Goal: Information Seeking & Learning: Learn about a topic

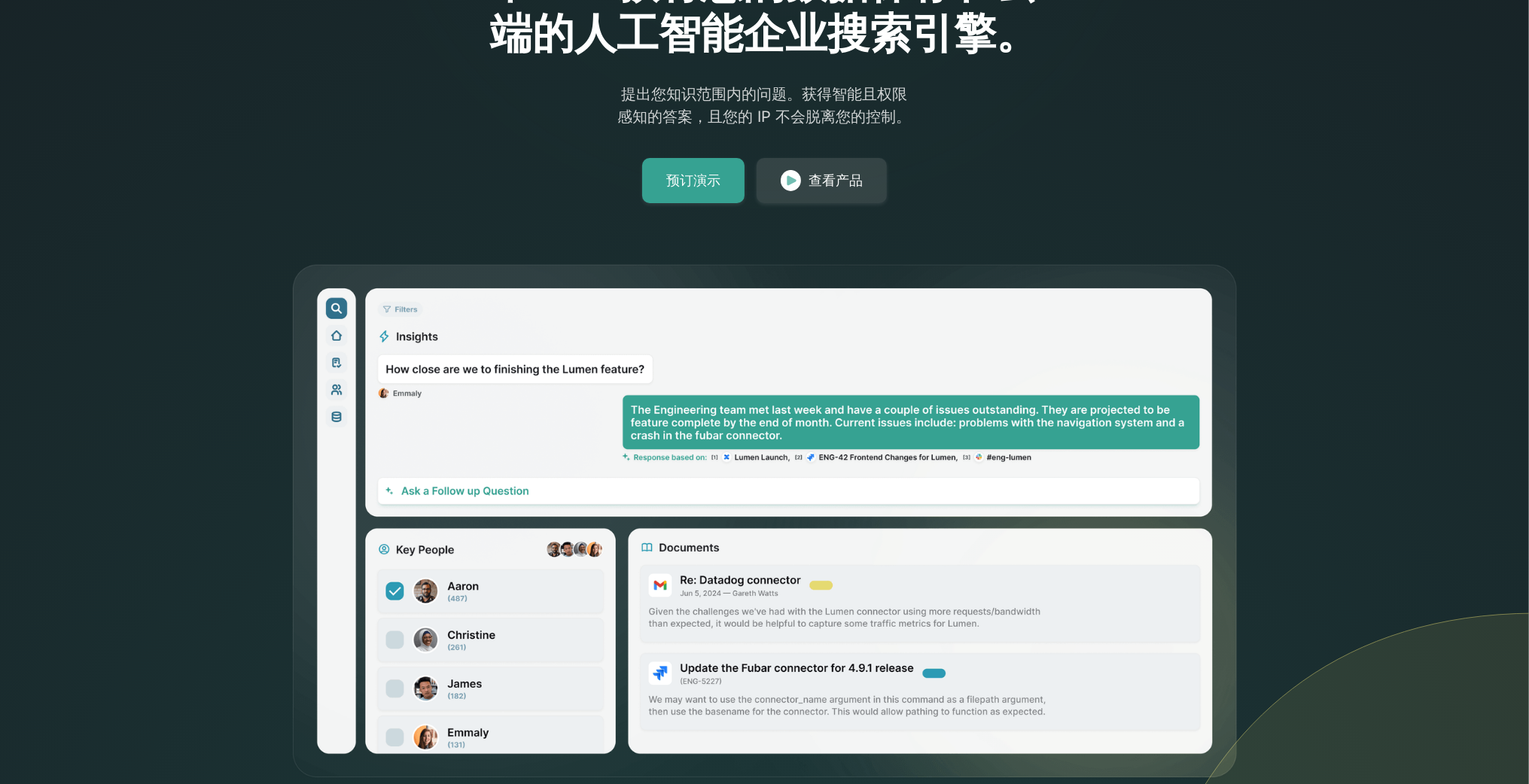
scroll to position [226, 0]
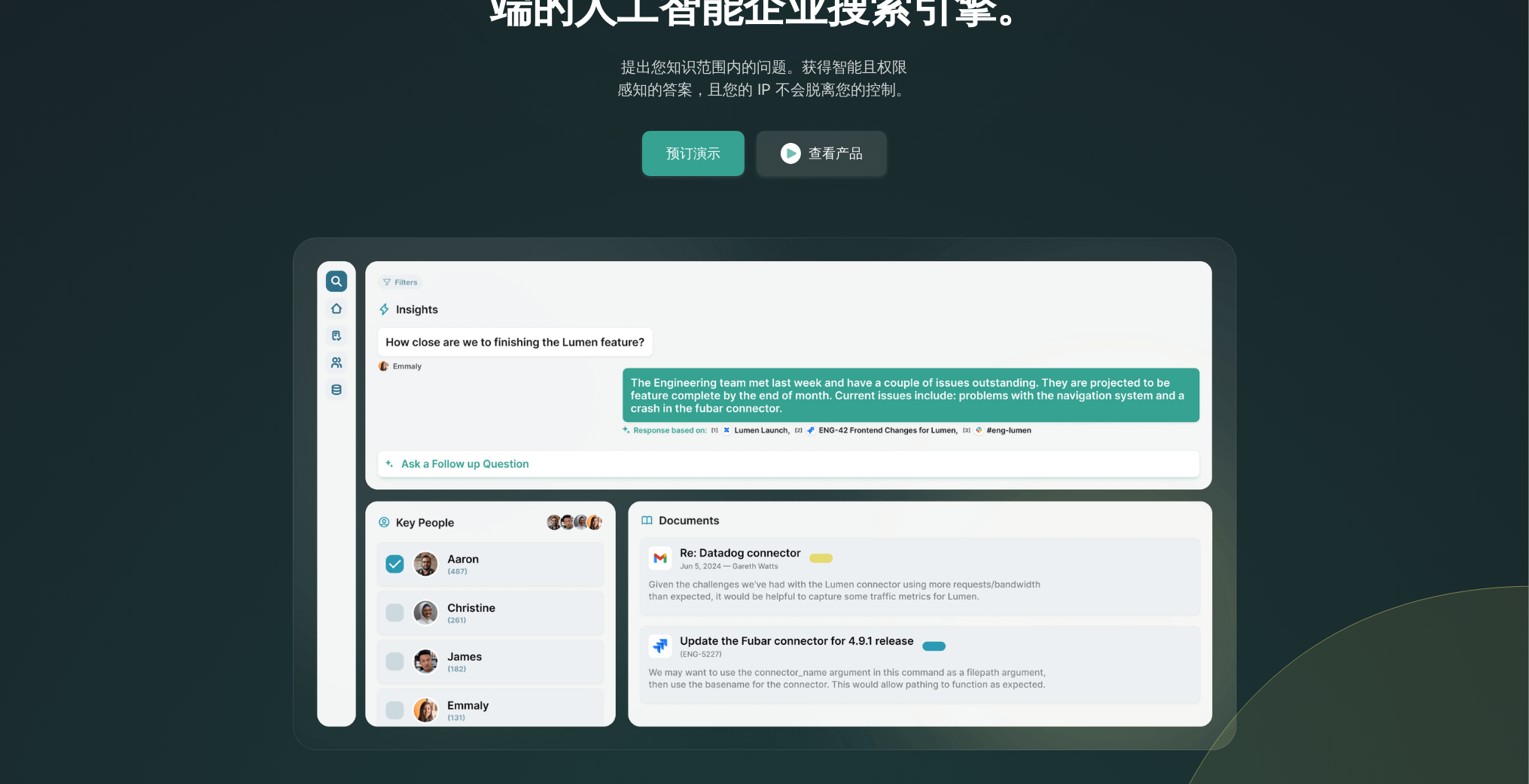
click at [667, 389] on img at bounding box center [765, 494] width 948 height 517
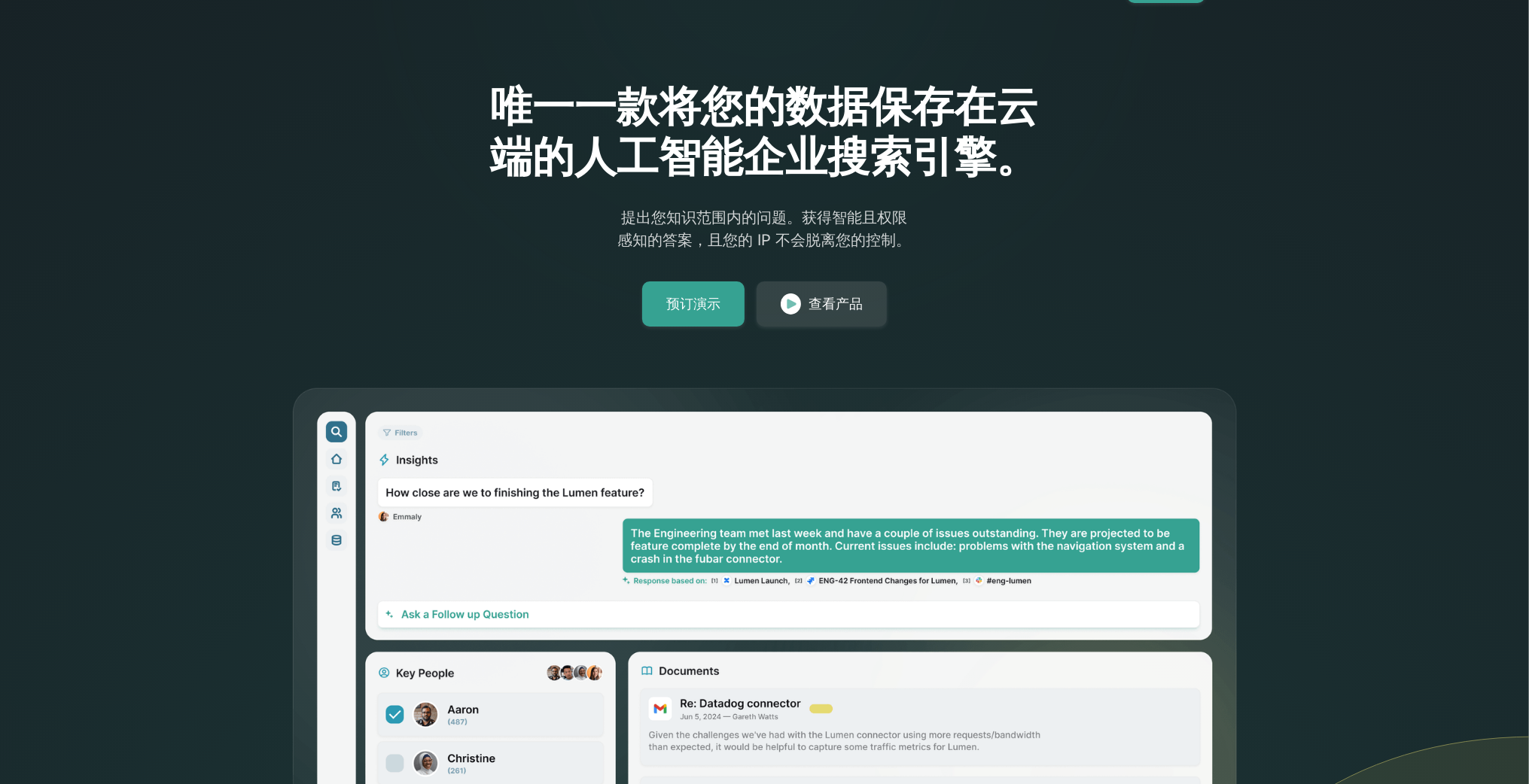
scroll to position [0, 0]
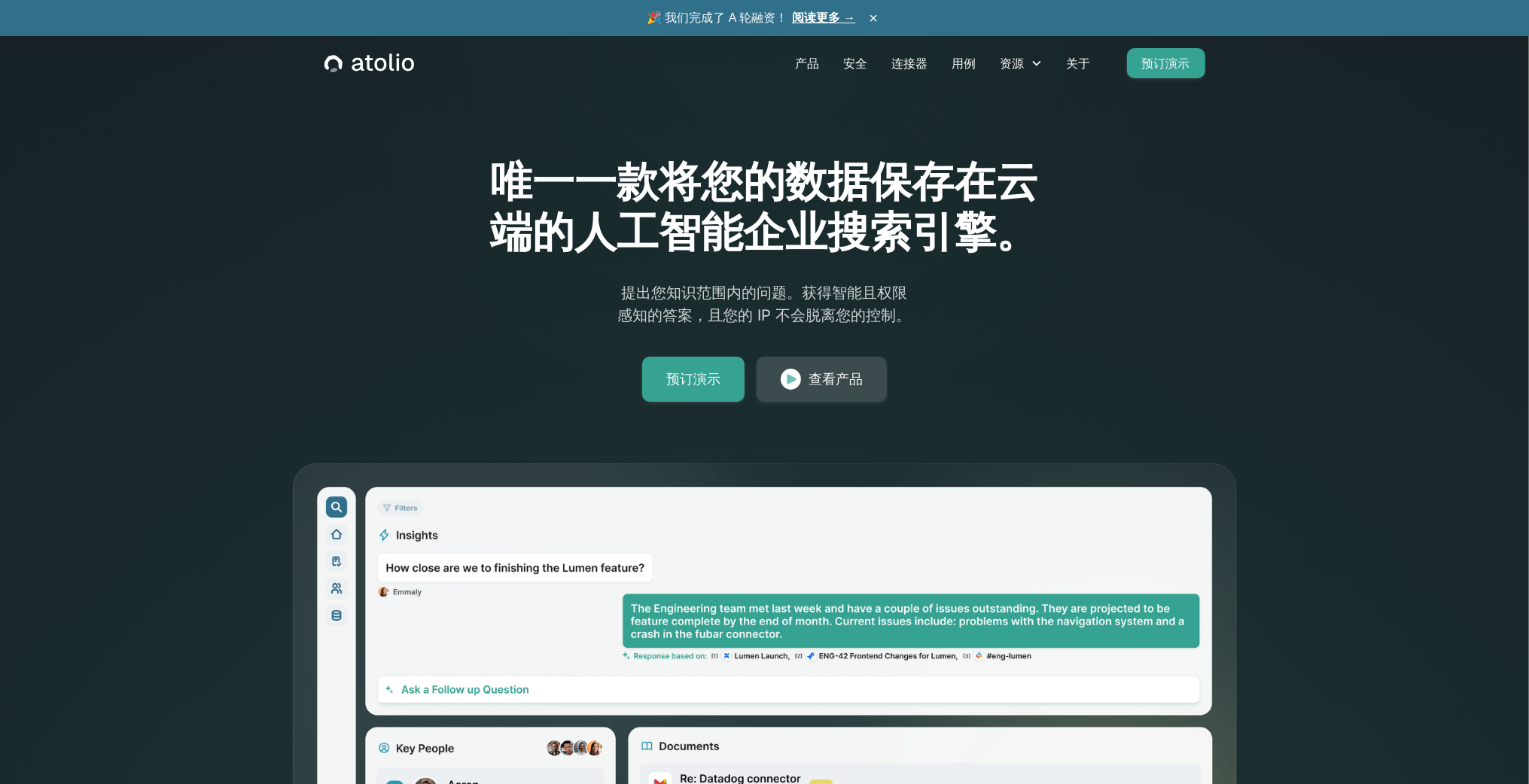
click at [809, 369] on div "查看产品" at bounding box center [835, 379] width 54 height 21
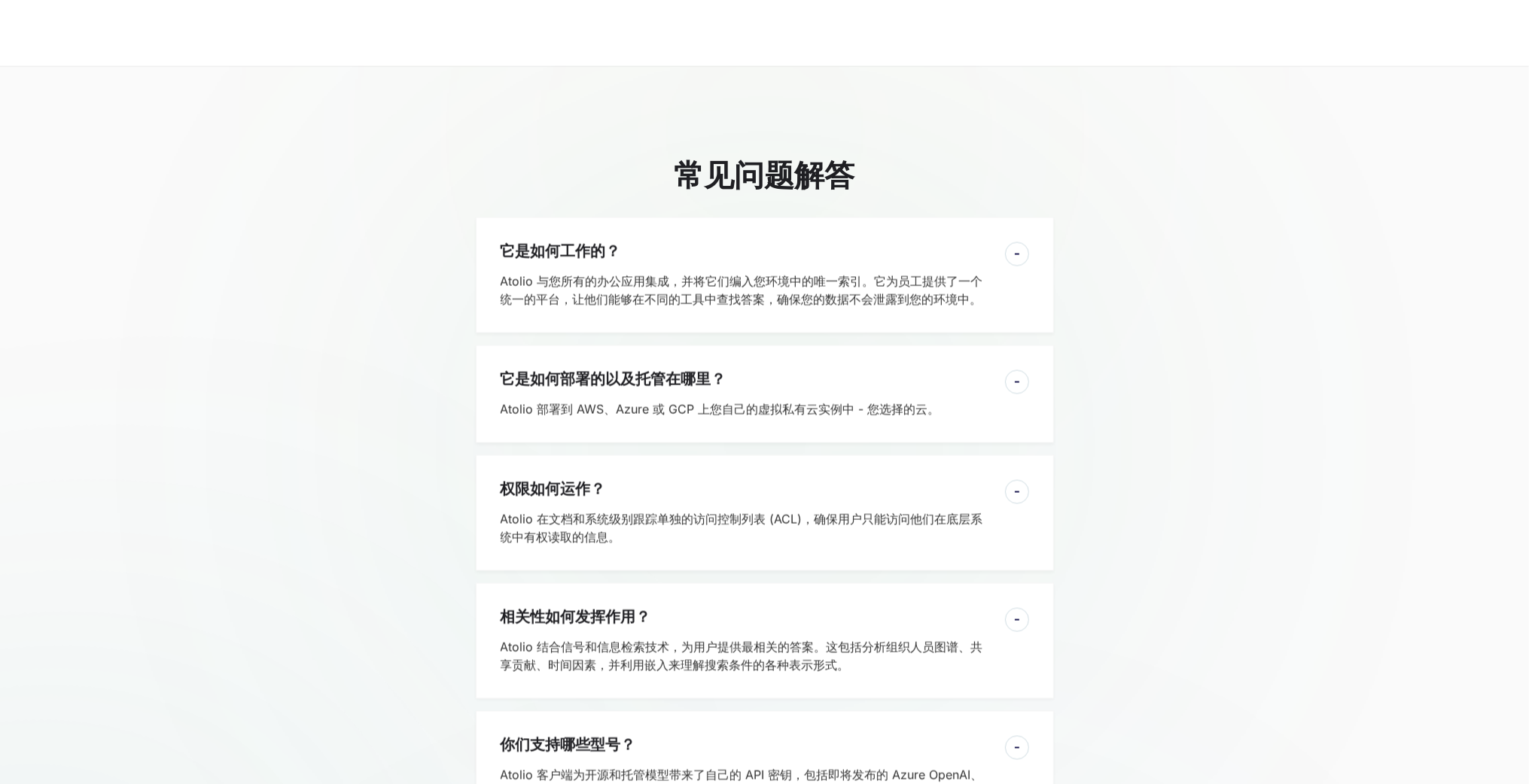
scroll to position [3463, 0]
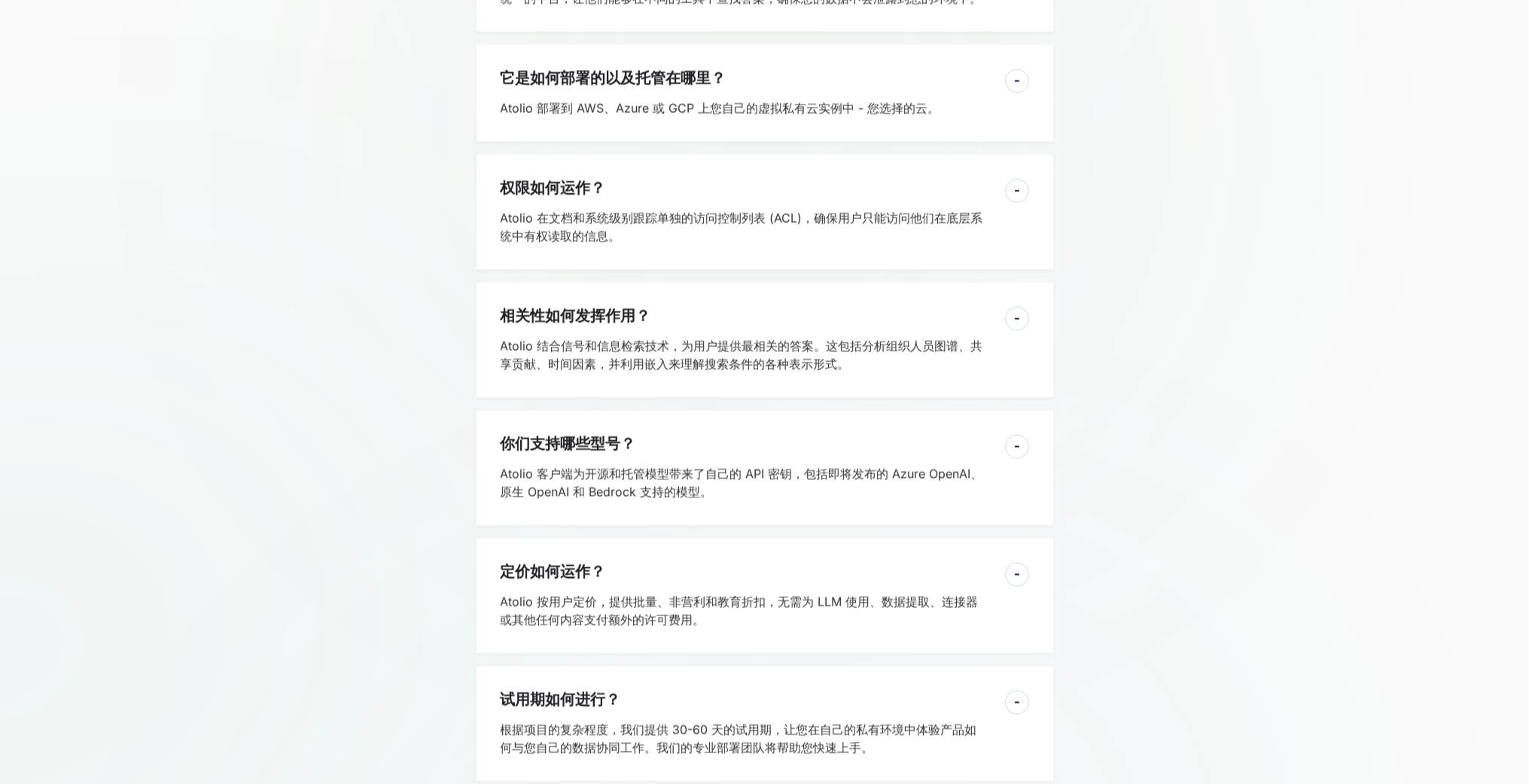
click at [1214, 443] on div "常见问题解答 它是如何工作的？ Atolio 与您所有的办公应用集成，并将它们编入您环境中的唯一索引。它为员工提供了一个统一的平台，让他们能够在不同的工具中查…" at bounding box center [765, 319] width 917 height 926
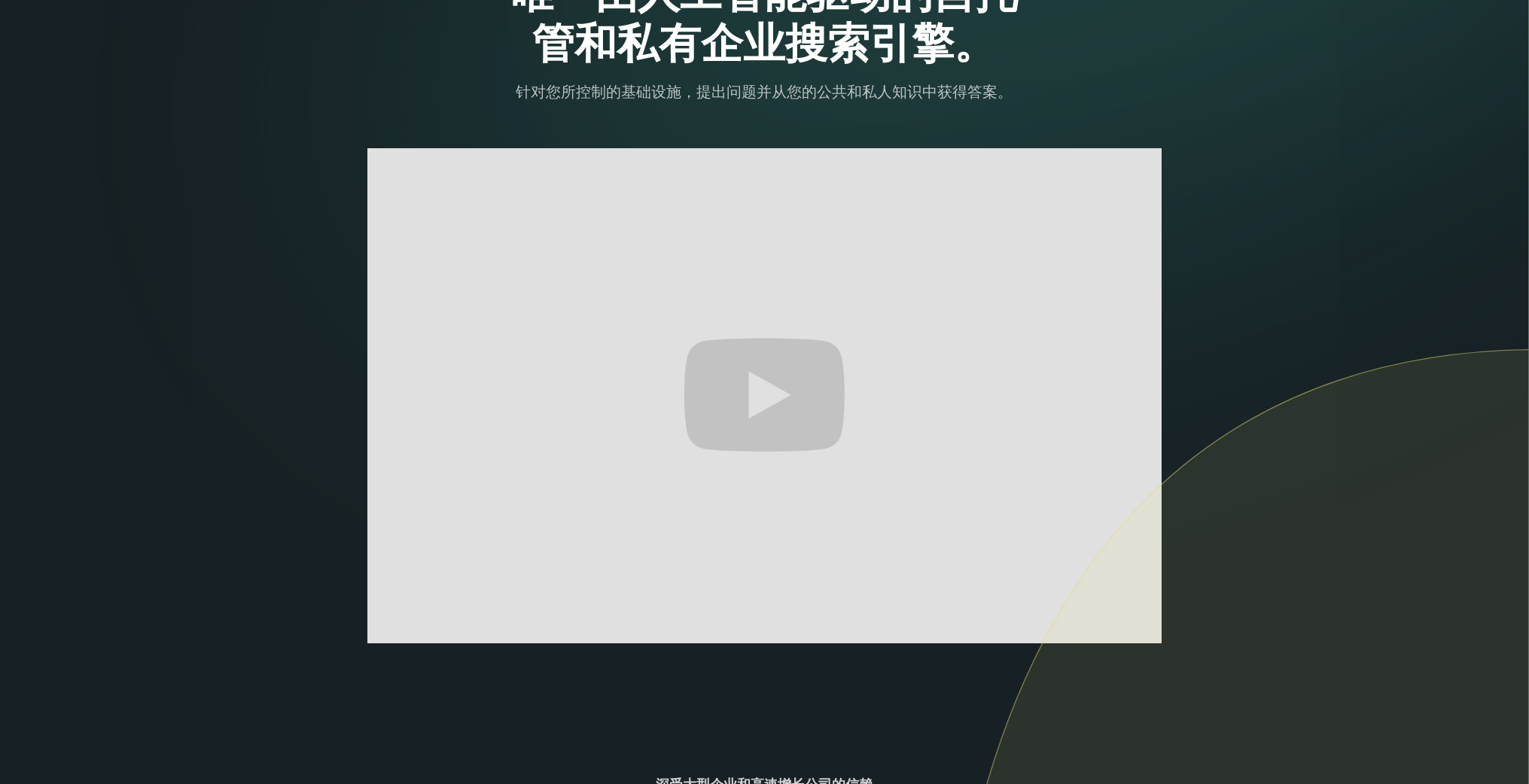
scroll to position [0, 0]
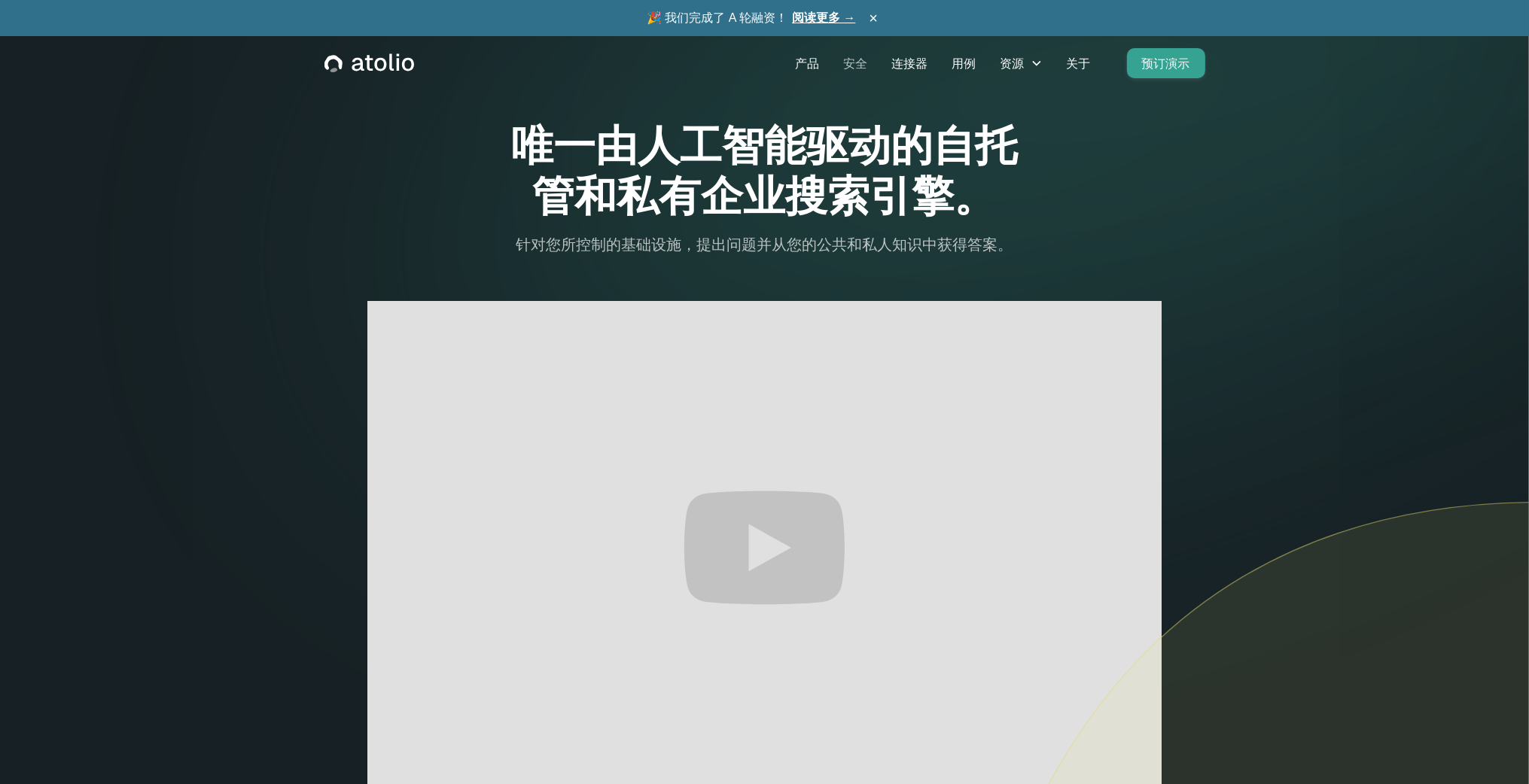
click at [853, 61] on font "安全" at bounding box center [856, 63] width 24 height 15
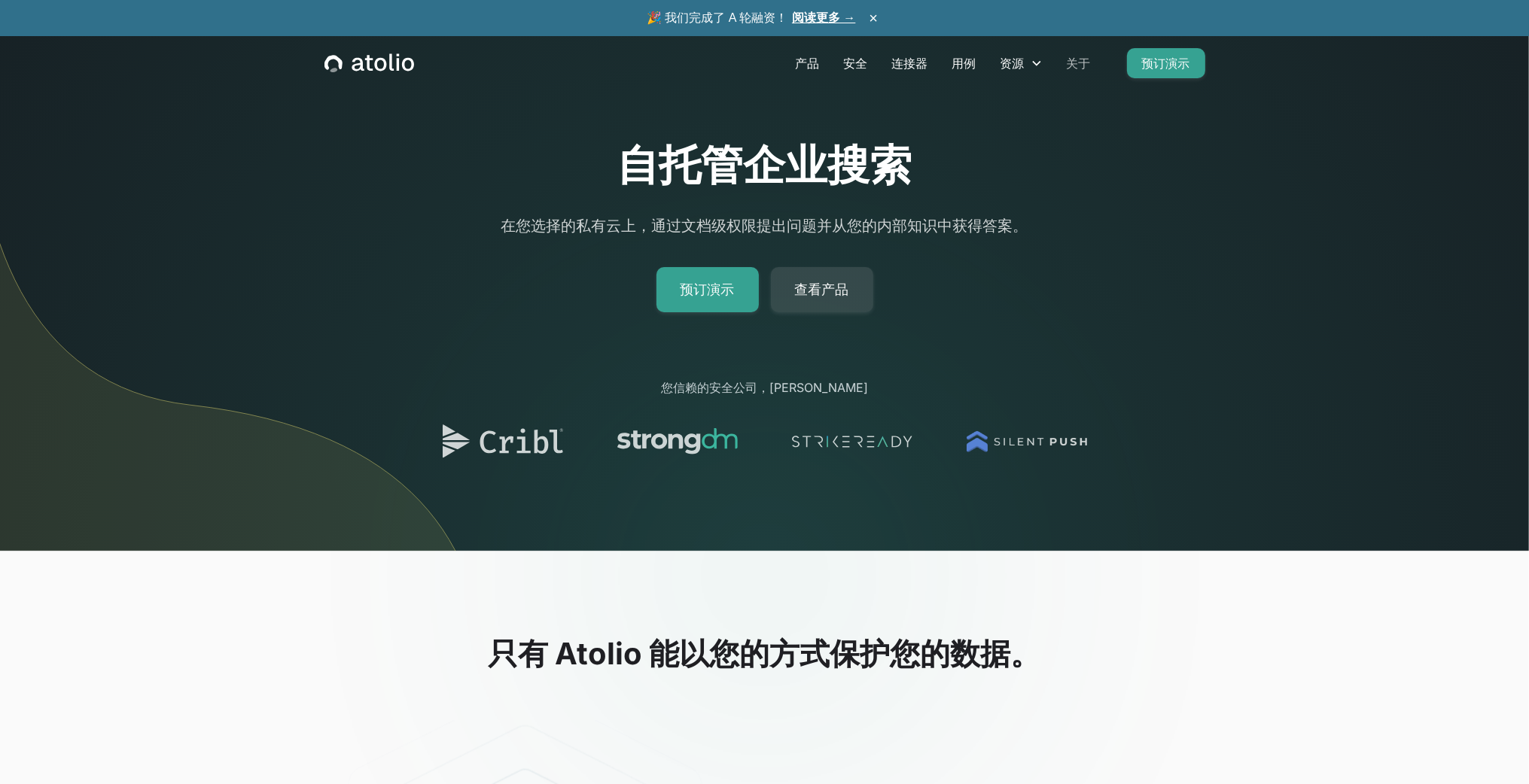
click at [1090, 59] on font "关于" at bounding box center [1079, 63] width 24 height 15
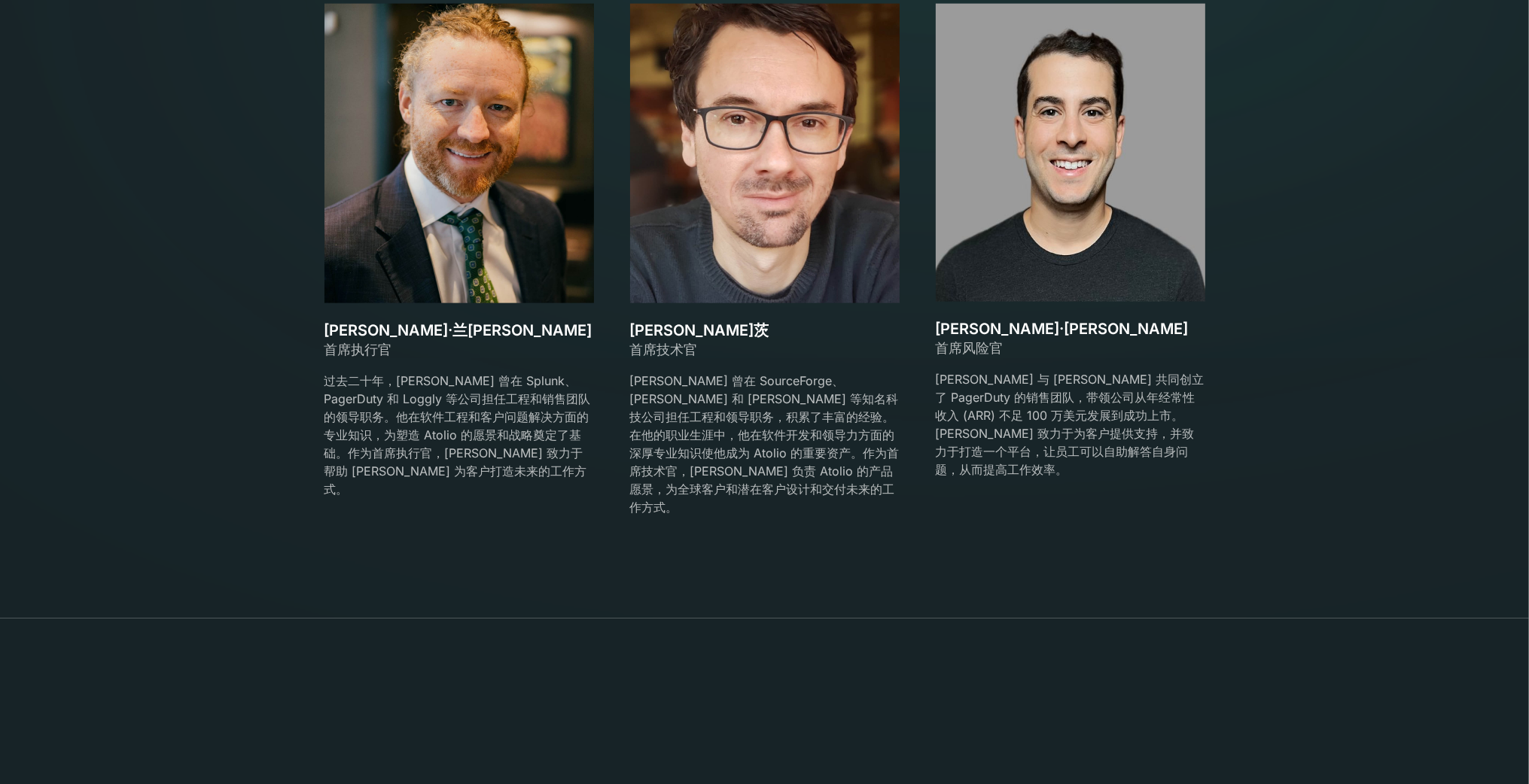
scroll to position [2484, 0]
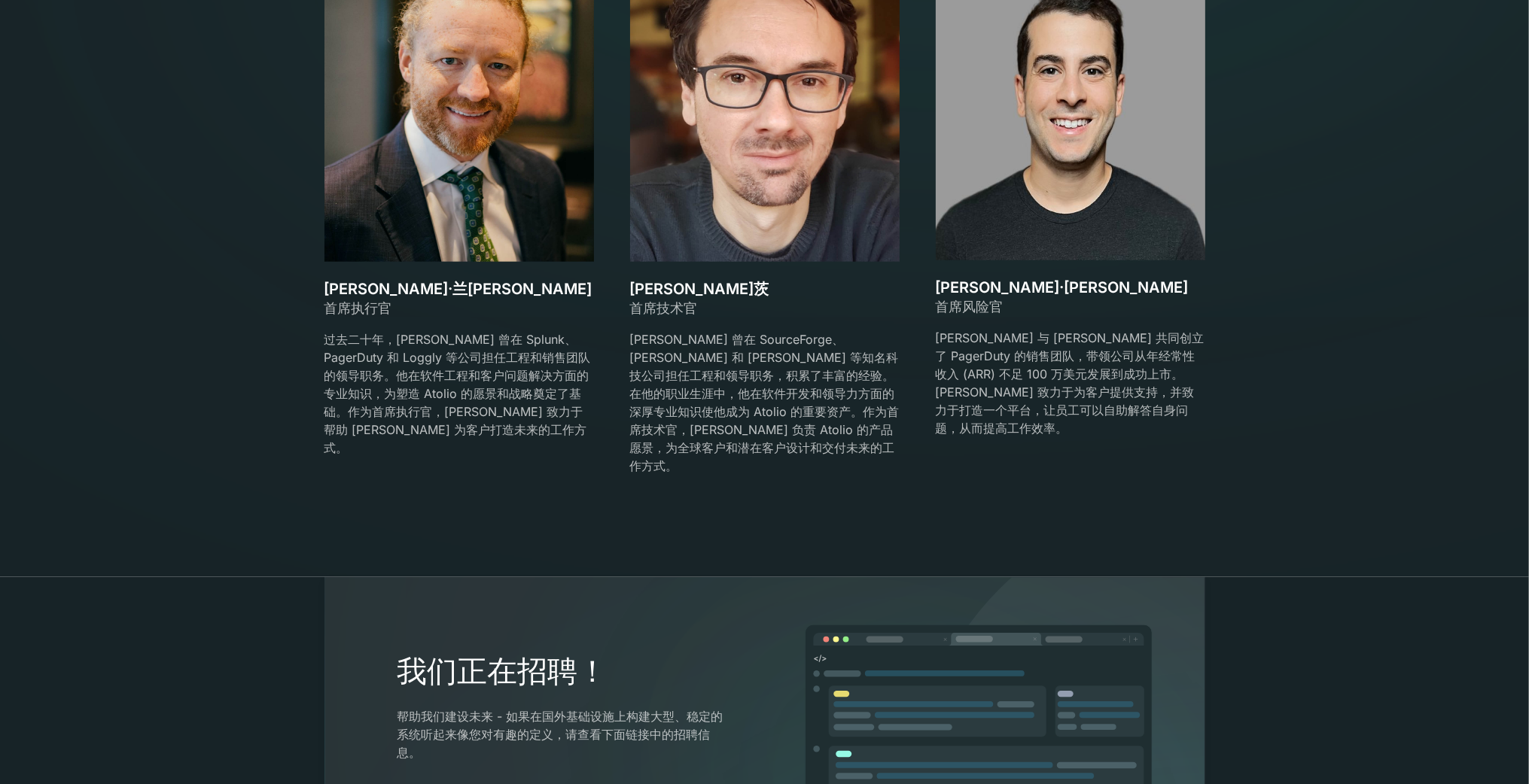
click at [737, 475] on div at bounding box center [765, 484] width 270 height 18
click at [774, 515] on section "我们的团队 认识创始人 大卫·兰斯坦 首席执行官 过去二十年，David 曾在 Splunk、PagerDuty 和 Loggly 等公司担任工程和销售团队的…" at bounding box center [764, 164] width 1529 height 826
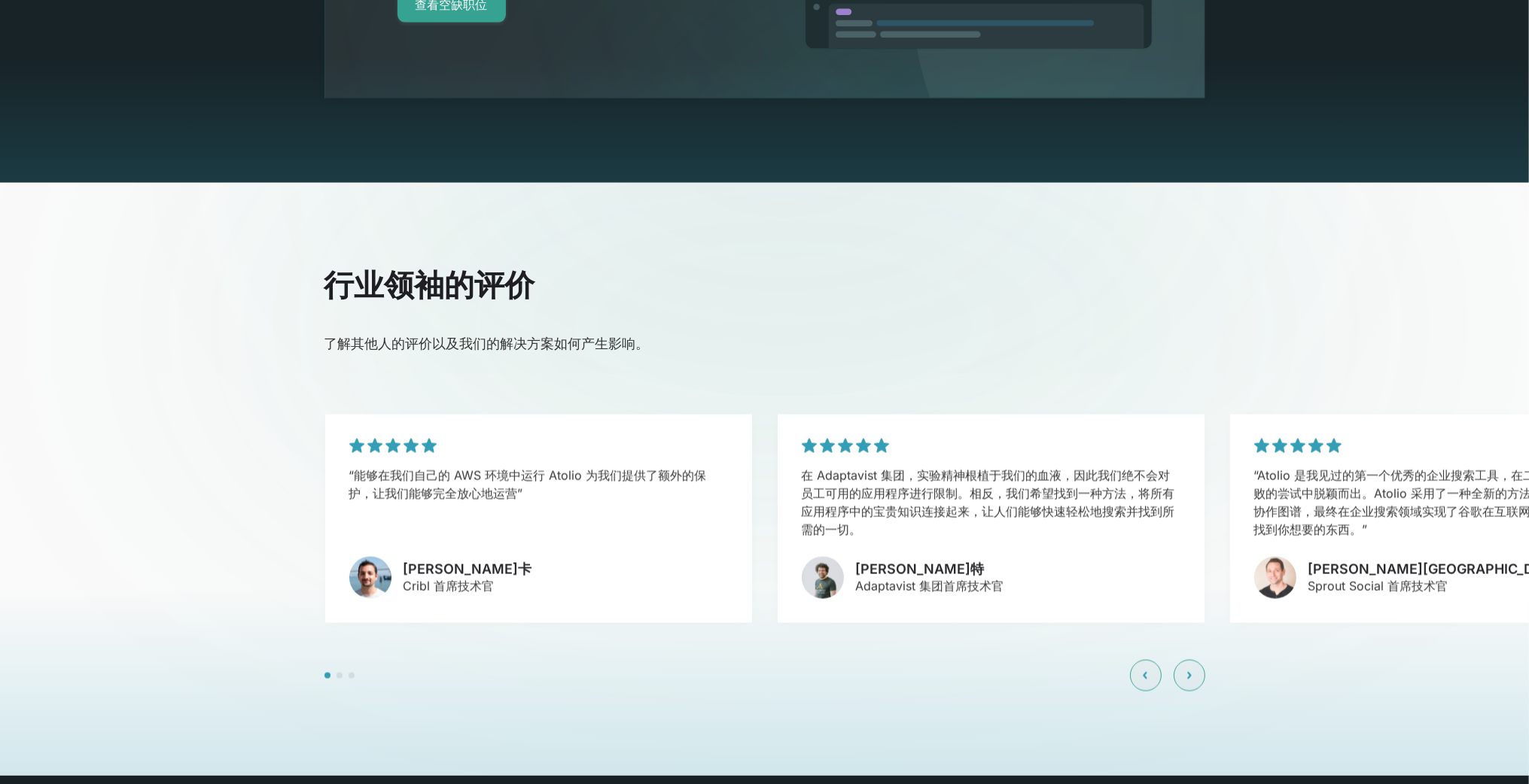
scroll to position [3505, 0]
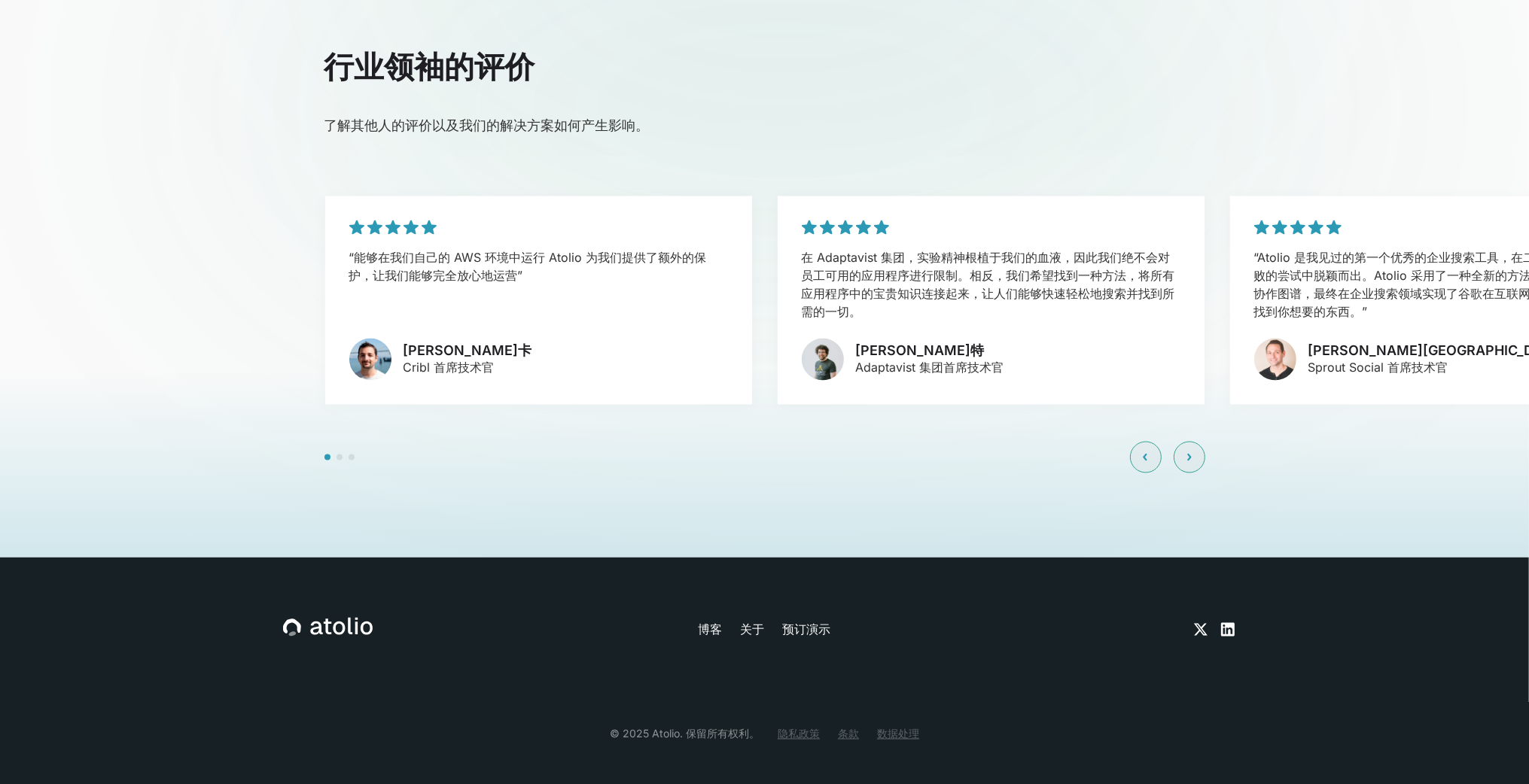
click at [749, 623] on font "关于" at bounding box center [752, 630] width 24 height 15
